Goal: Check status: Check status

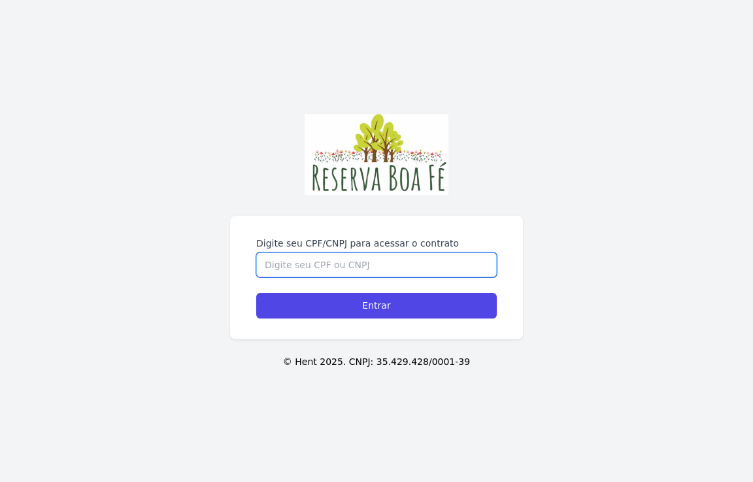
click at [395, 252] on input "Digite seu CPF/CNPJ para acessar o contrato" at bounding box center [376, 264] width 241 height 25
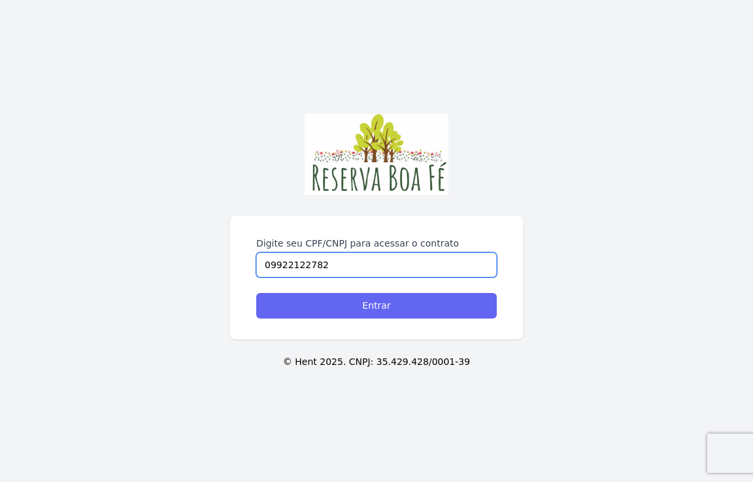
type input "09922122782"
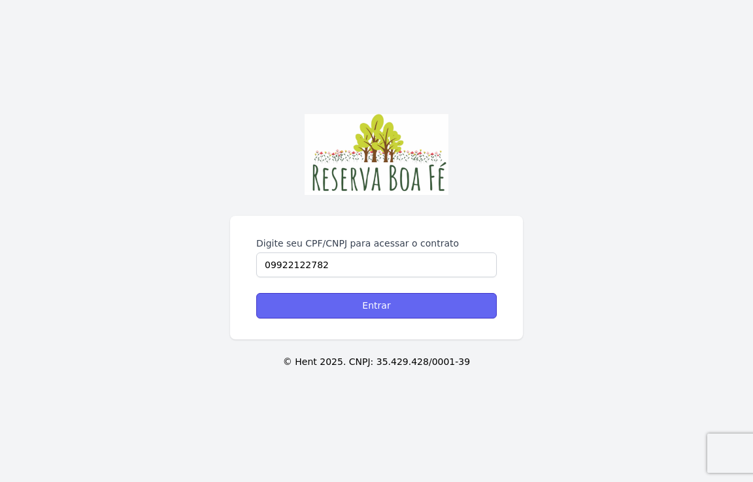
click at [371, 305] on input "Entrar" at bounding box center [376, 306] width 241 height 26
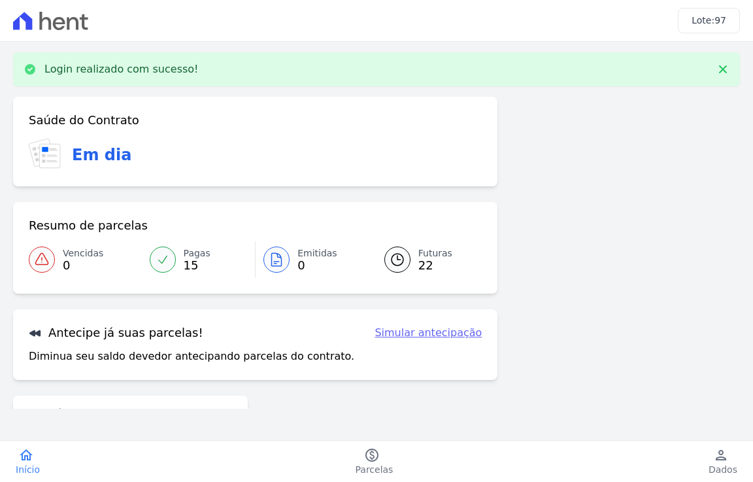
click at [422, 263] on span "22" at bounding box center [436, 265] width 34 height 10
